Goal: Task Accomplishment & Management: Manage account settings

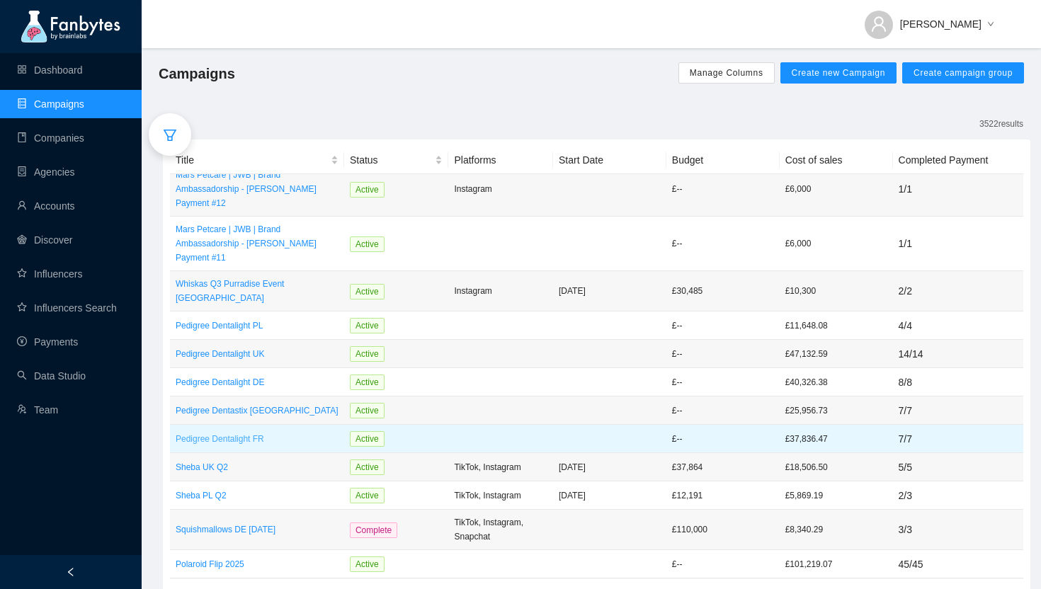
scroll to position [70, 0]
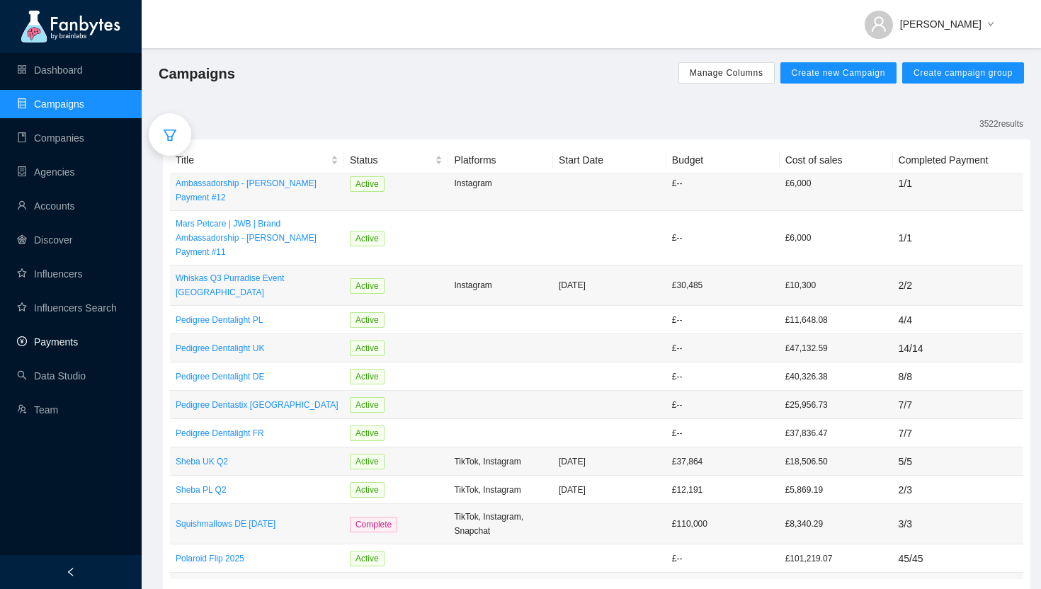
click at [59, 337] on link "Payments" at bounding box center [47, 341] width 61 height 11
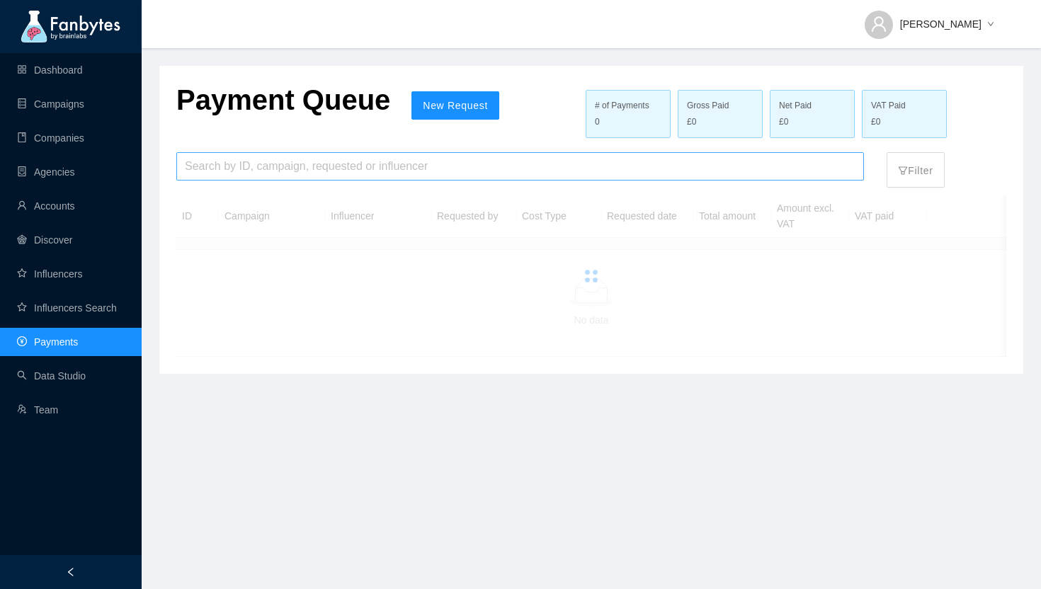
click at [247, 171] on input "search" at bounding box center [520, 166] width 670 height 27
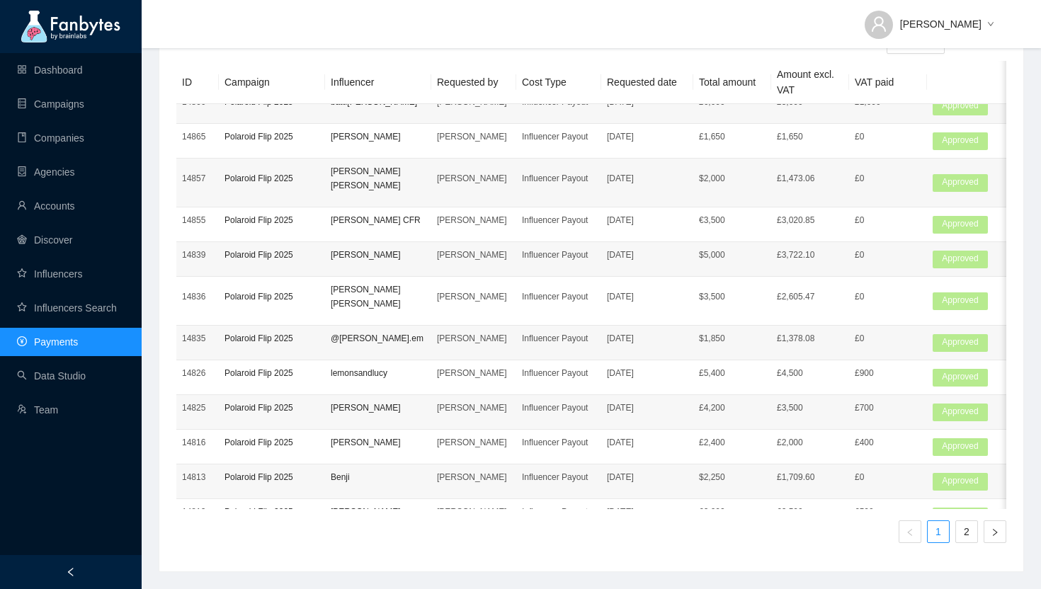
scroll to position [662, 0]
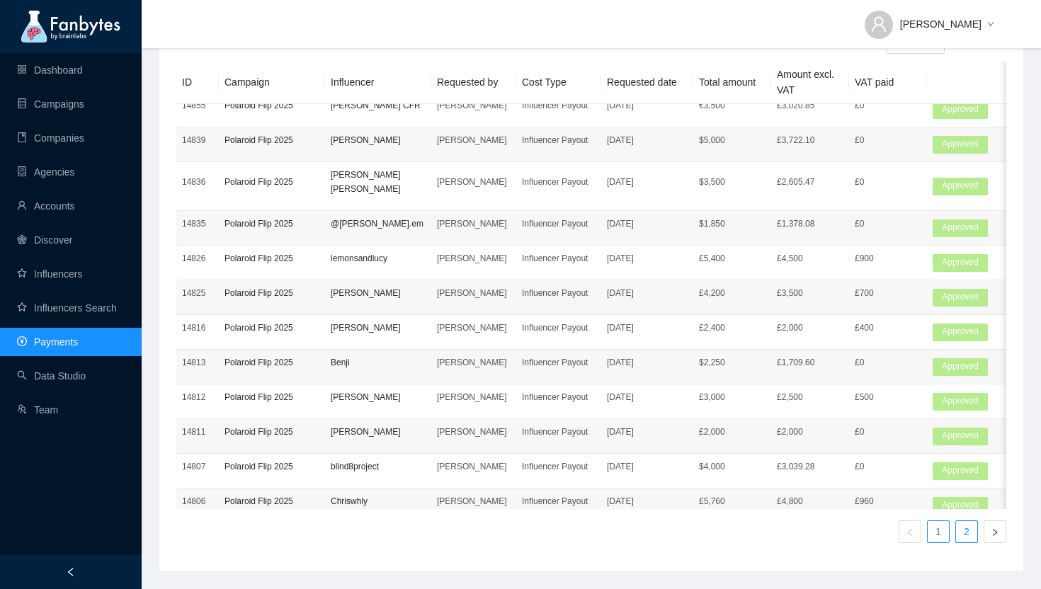
type input "********"
click at [967, 542] on li "2" at bounding box center [966, 531] width 23 height 23
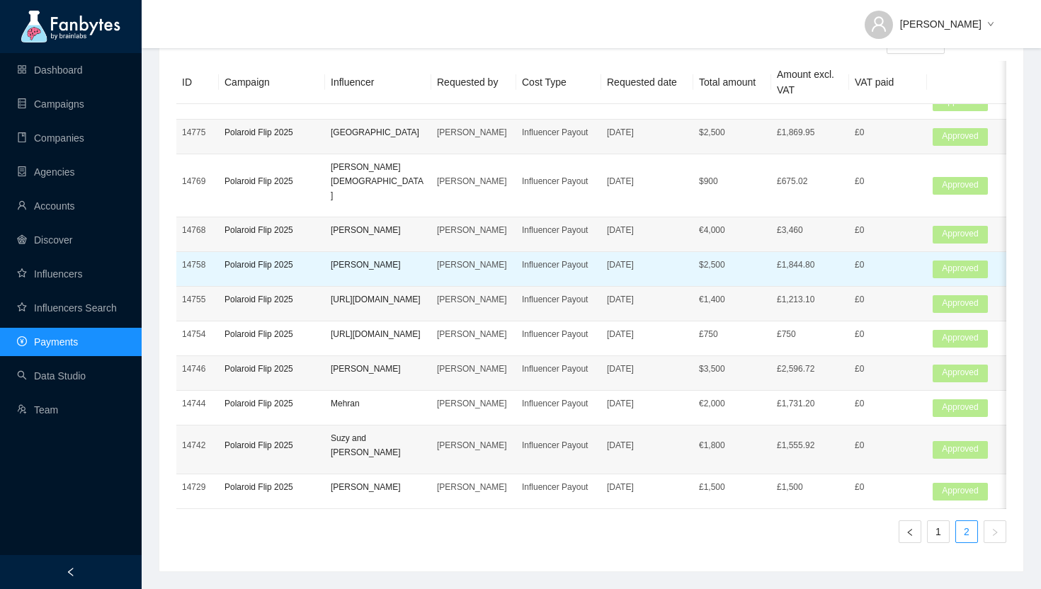
scroll to position [0, 0]
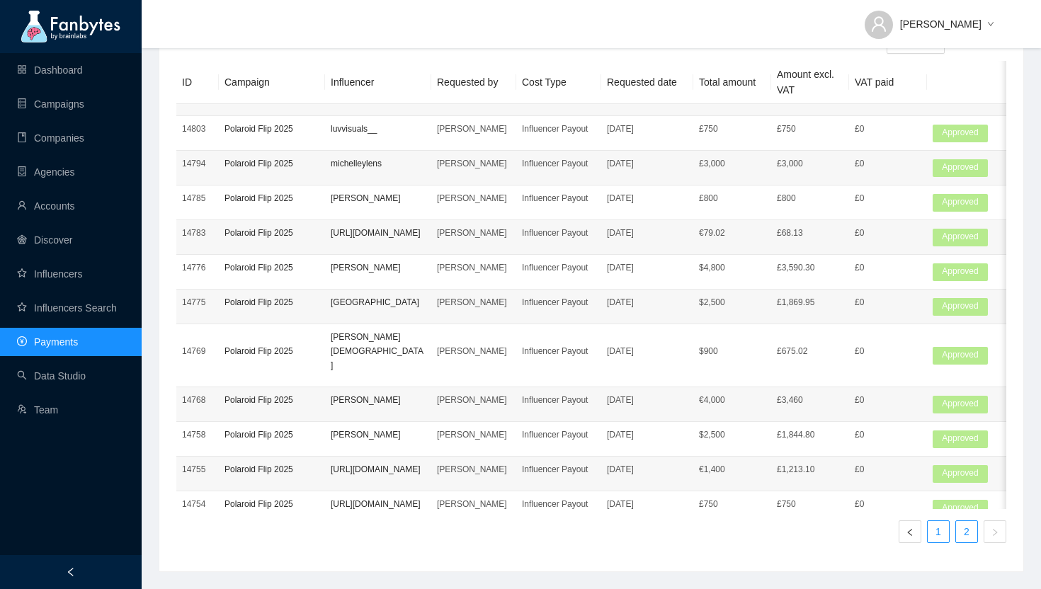
click at [939, 532] on link "1" at bounding box center [937, 531] width 21 height 21
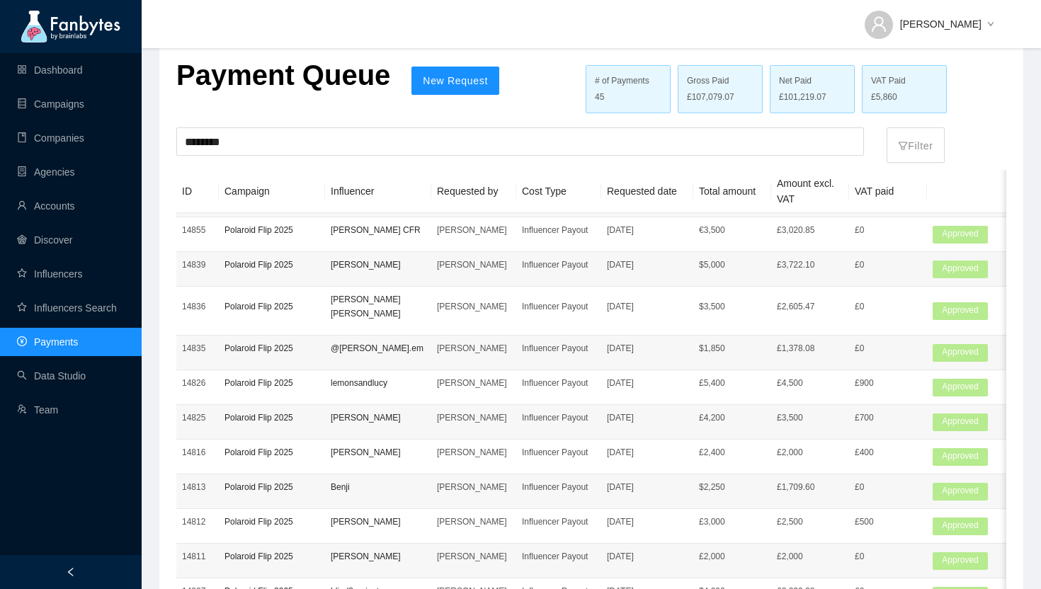
scroll to position [662, 0]
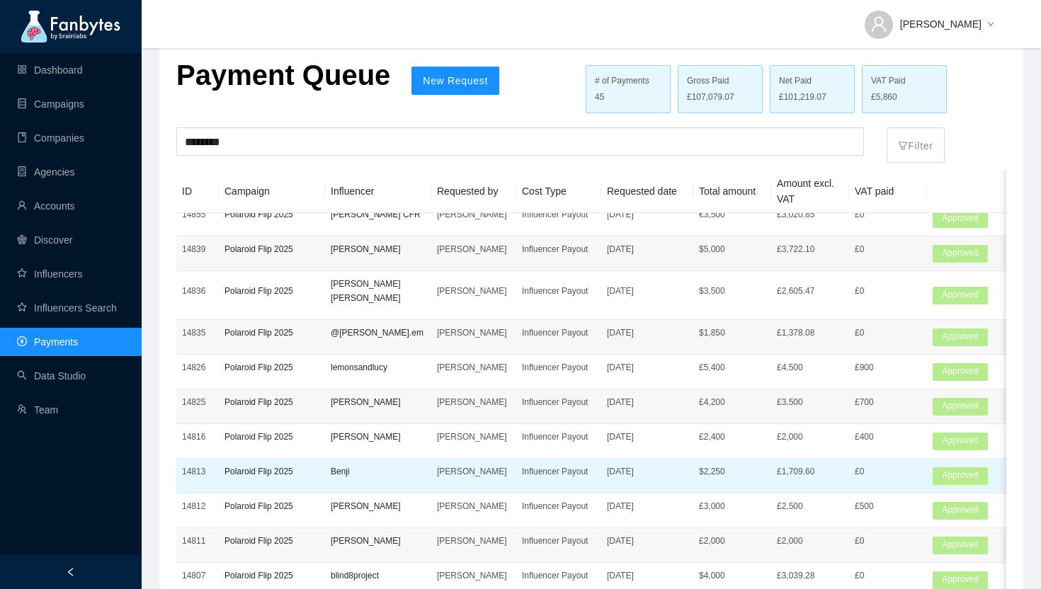
click at [395, 464] on p "Benji" at bounding box center [378, 471] width 95 height 14
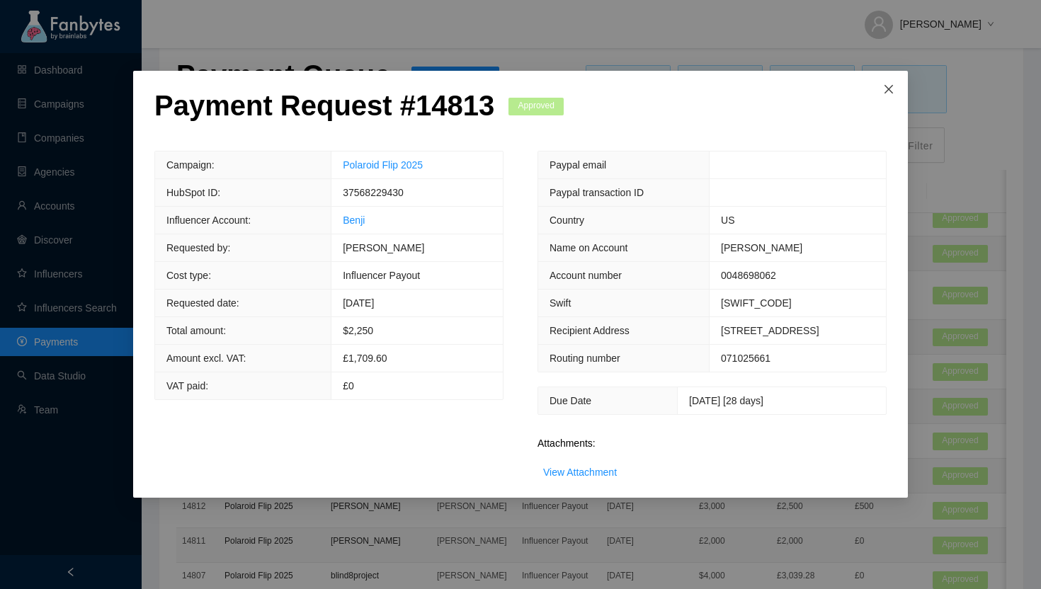
click at [884, 79] on span "Close" at bounding box center [888, 90] width 38 height 38
